Goal: Task Accomplishment & Management: Manage account settings

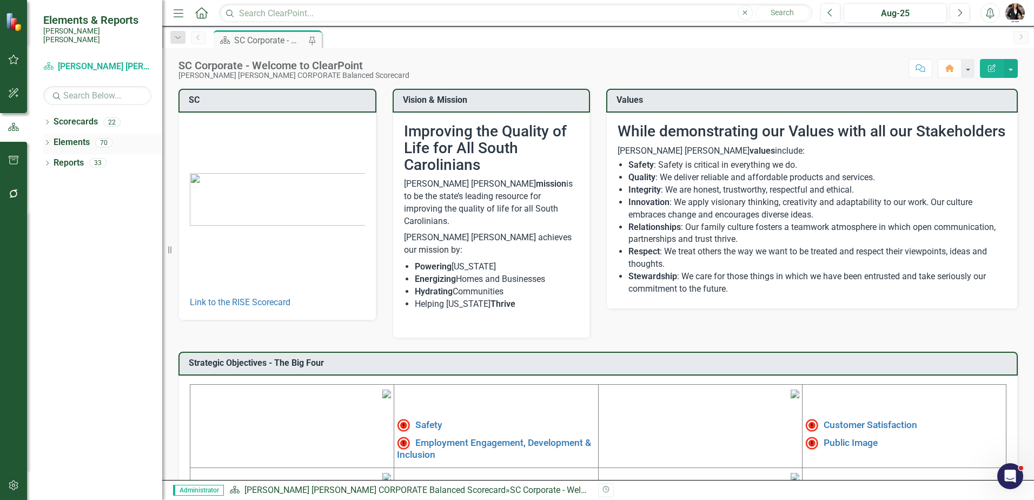
click at [62, 136] on link "Elements" at bounding box center [72, 142] width 36 height 12
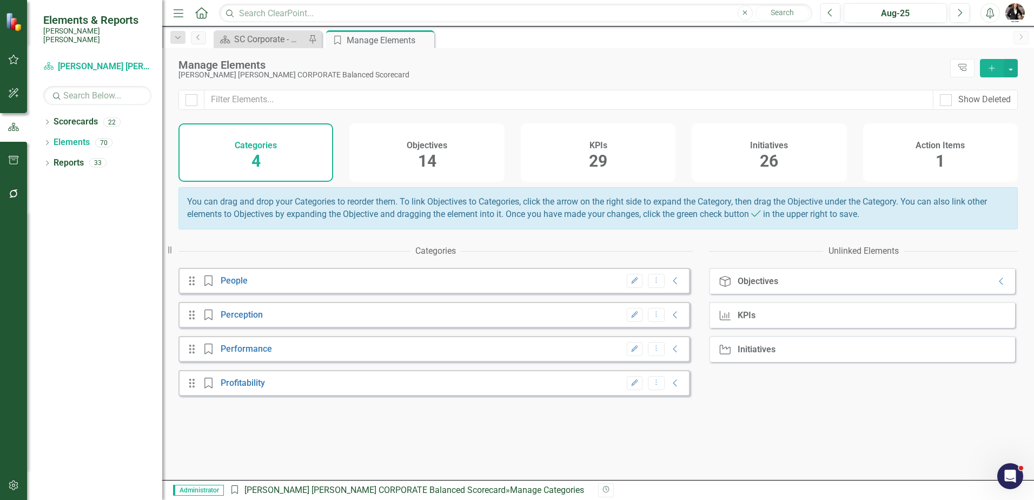
click at [767, 159] on span "26" at bounding box center [769, 160] width 18 height 19
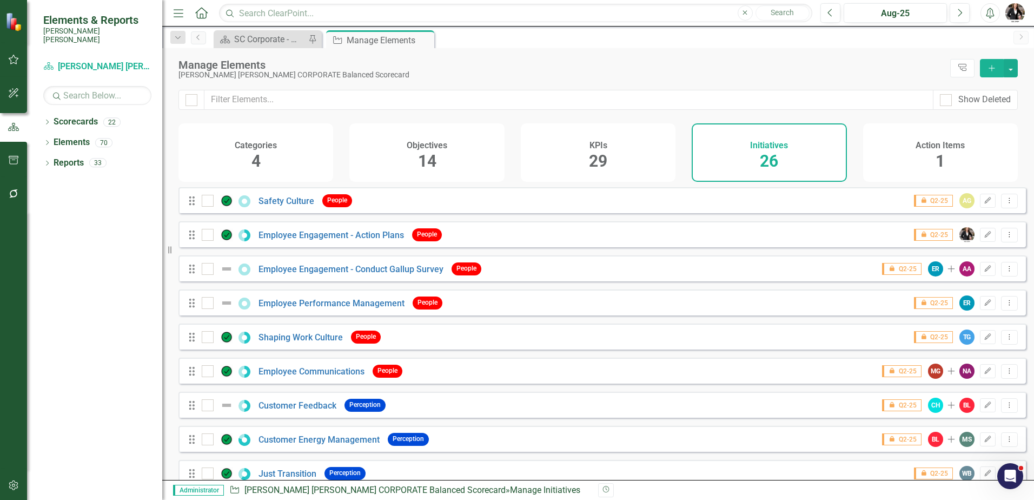
click at [745, 163] on div "Initiatives 26" at bounding box center [769, 152] width 155 height 58
click at [303, 152] on div "Categories 4" at bounding box center [255, 152] width 155 height 58
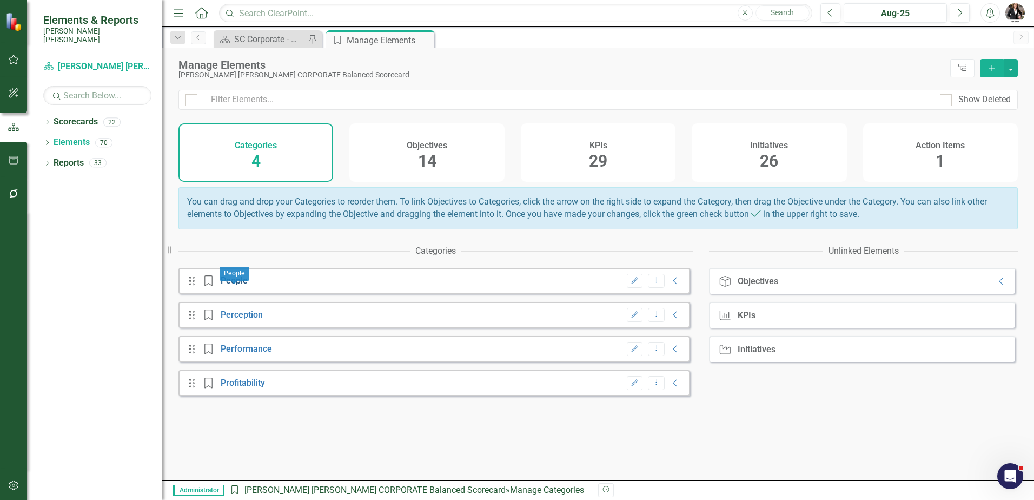
click at [235, 286] on link "People" at bounding box center [234, 280] width 27 height 10
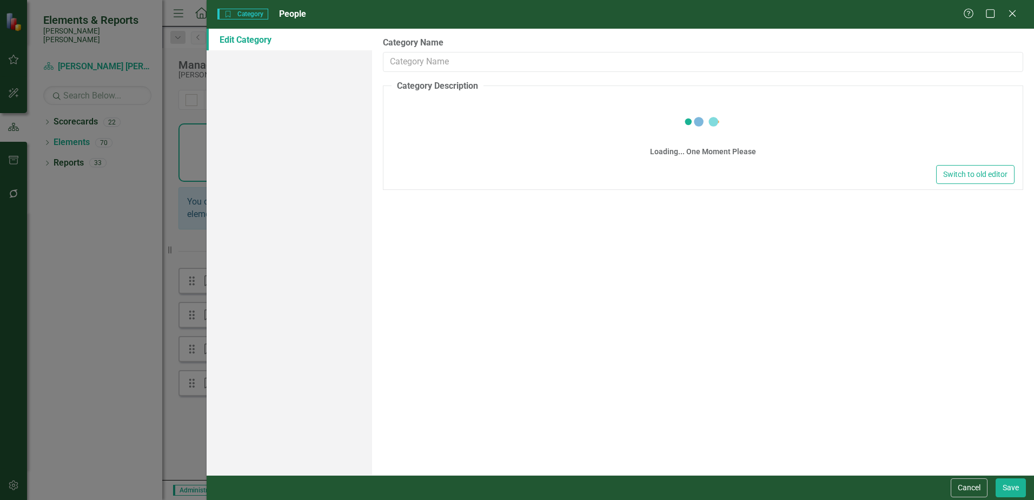
type input "People"
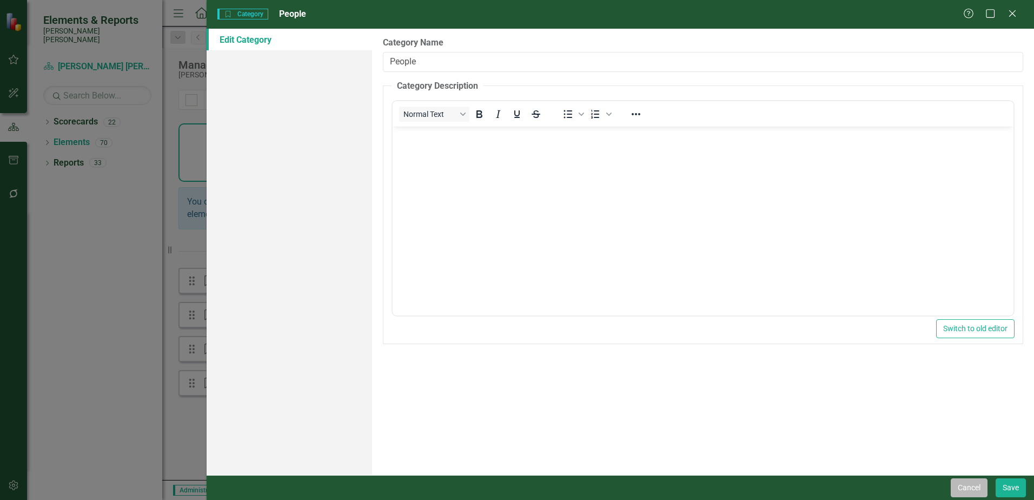
click at [970, 486] on button "Cancel" at bounding box center [969, 487] width 37 height 19
